Goal: Information Seeking & Learning: Learn about a topic

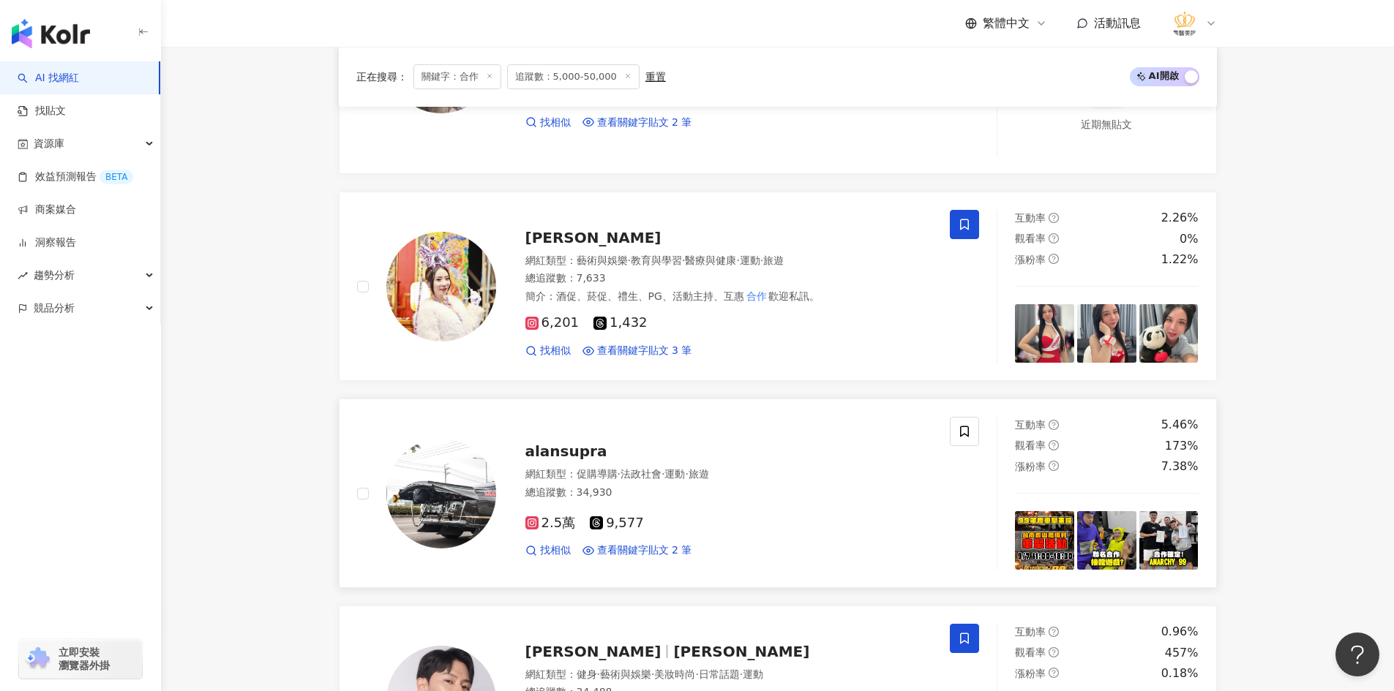
scroll to position [1946, 0]
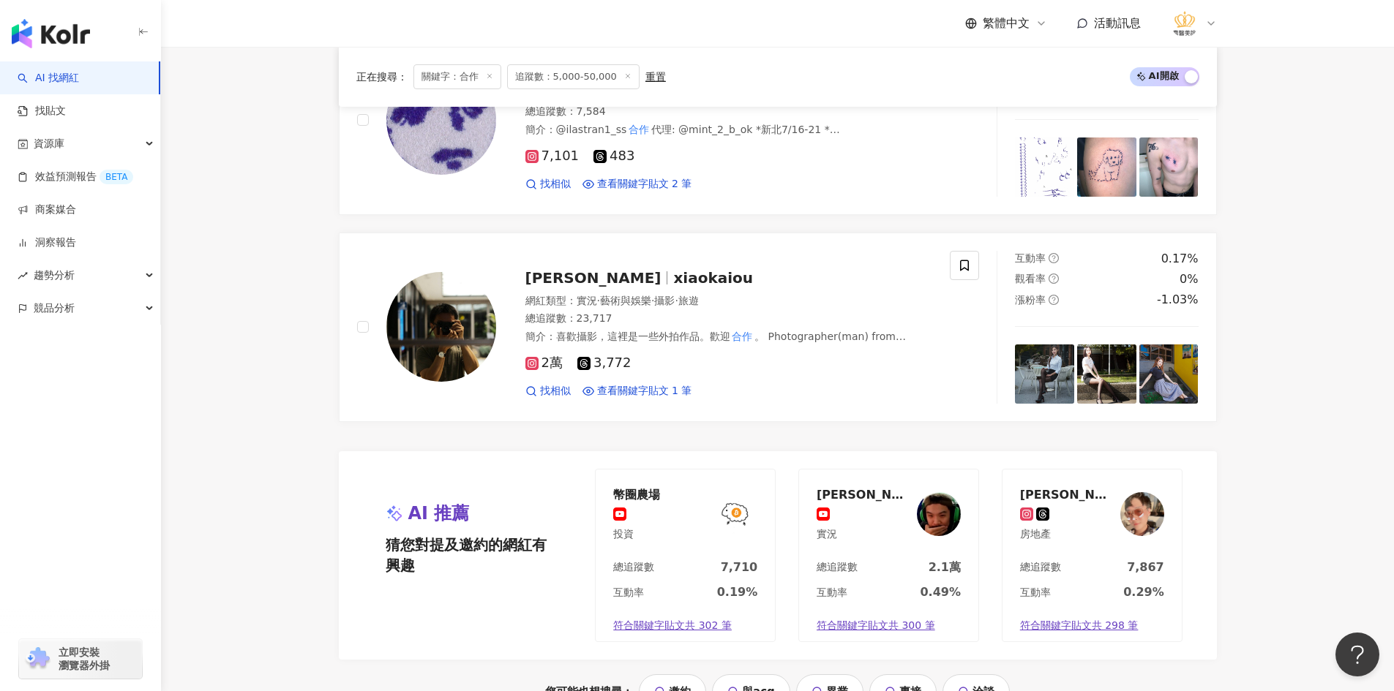
scroll to position [2897, 0]
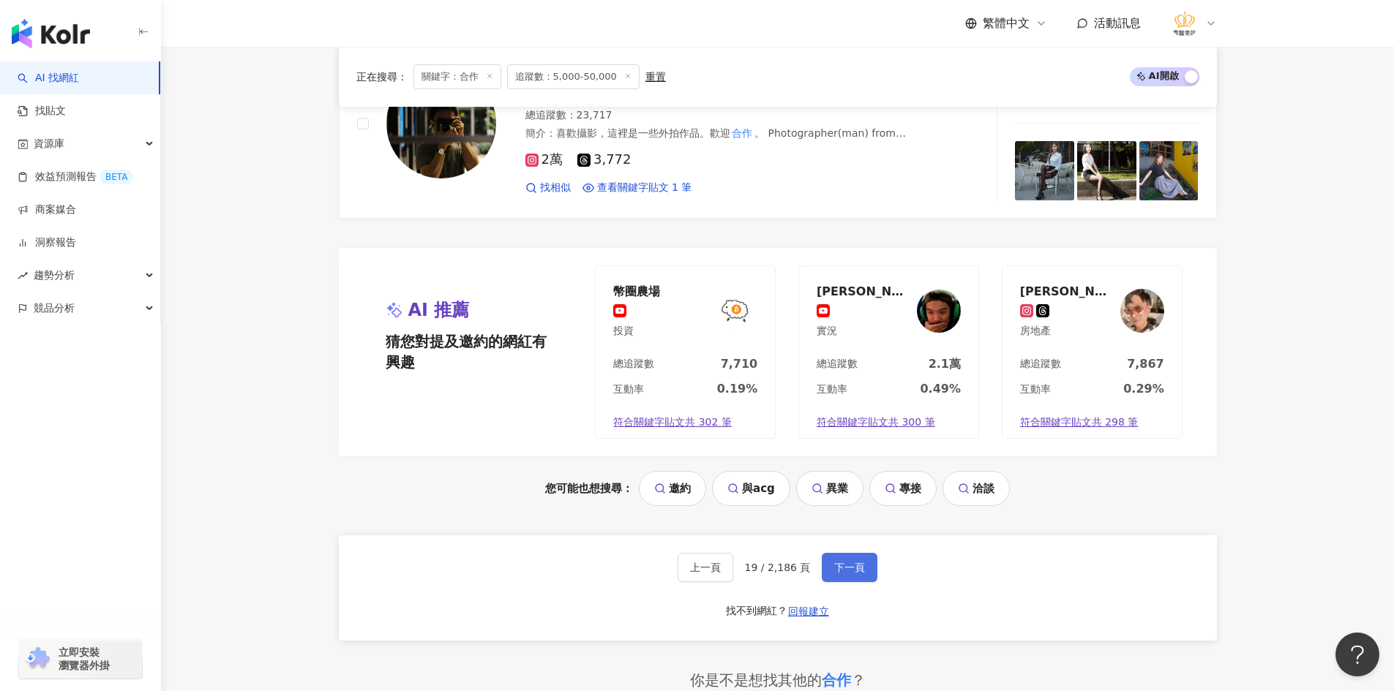
click at [852, 569] on span "下一頁" at bounding box center [849, 568] width 31 height 12
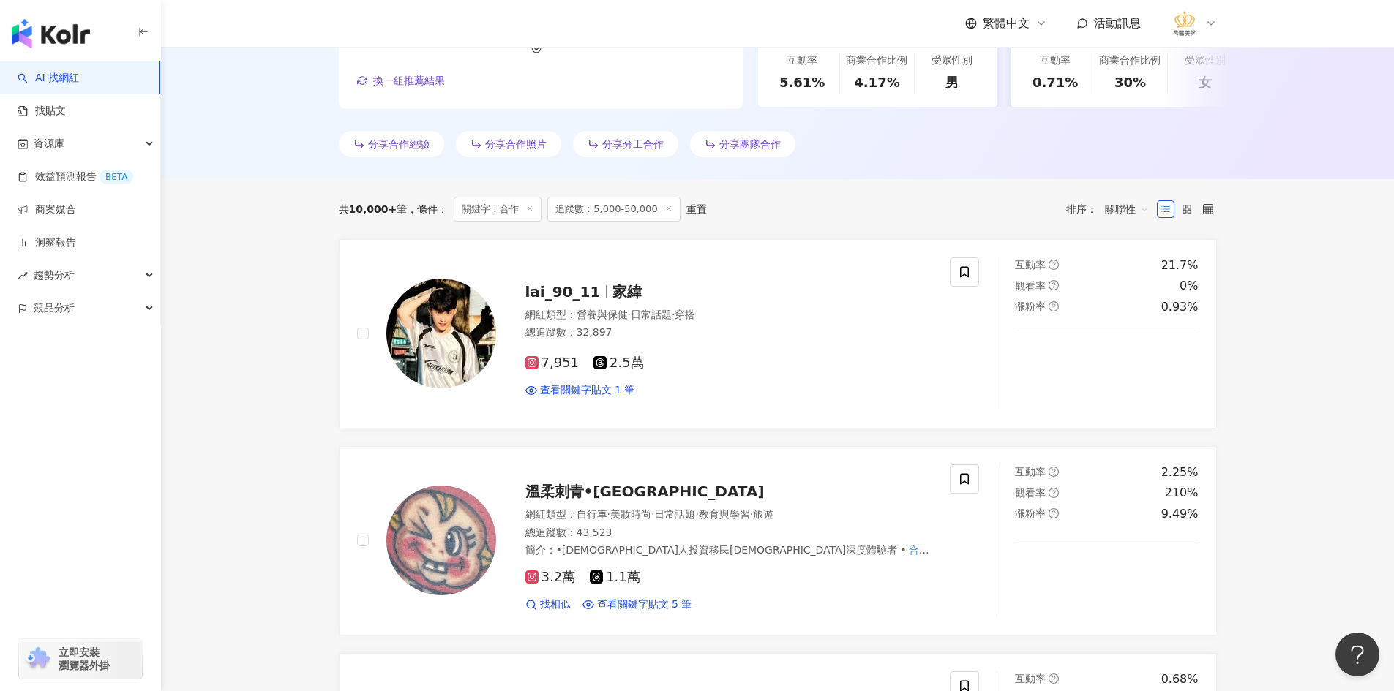
scroll to position [512, 0]
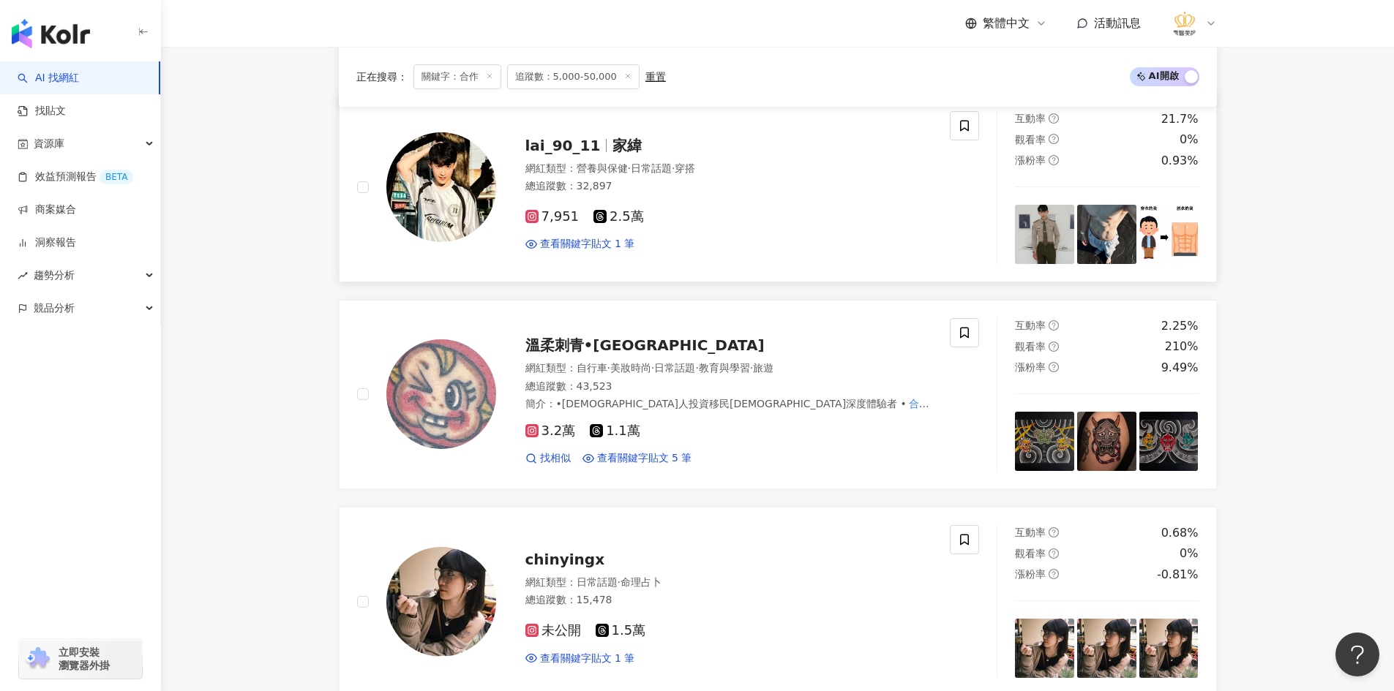
click at [462, 192] on img at bounding box center [441, 187] width 110 height 110
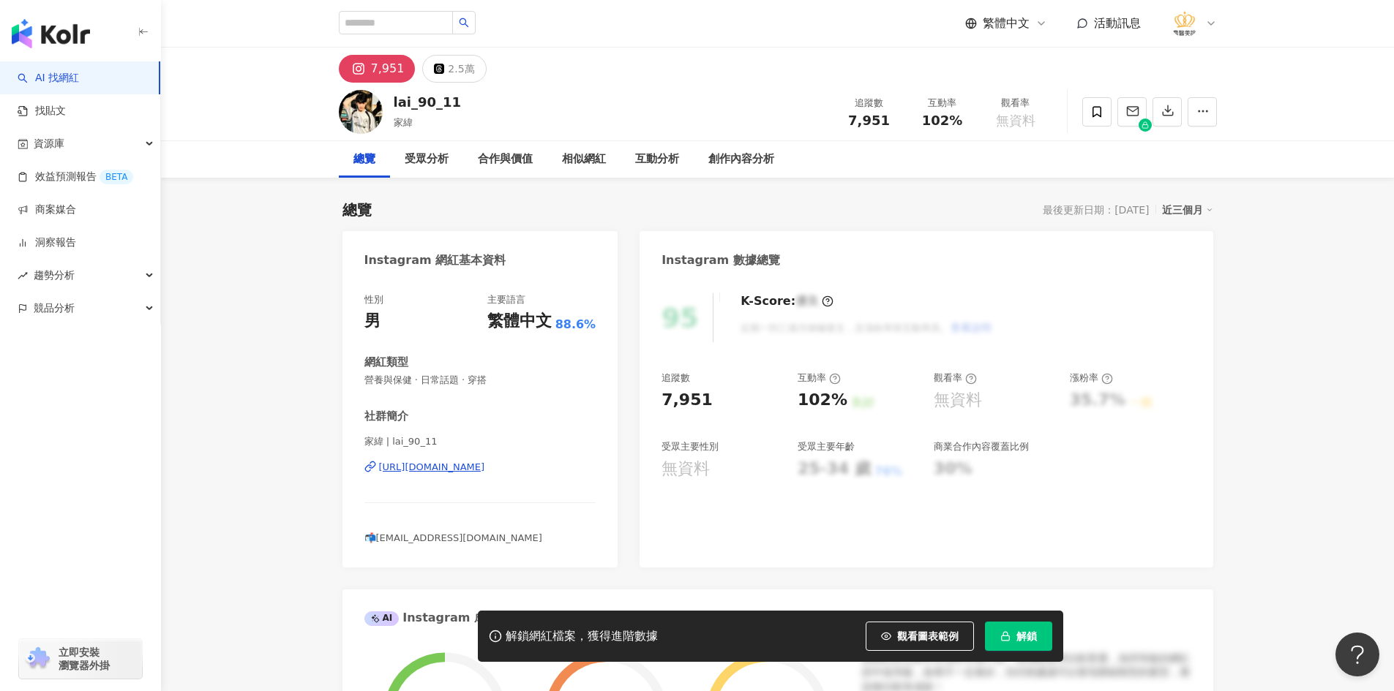
click at [460, 470] on div "[URL][DOMAIN_NAME]" at bounding box center [432, 467] width 106 height 13
